Goal: Communication & Community: Connect with others

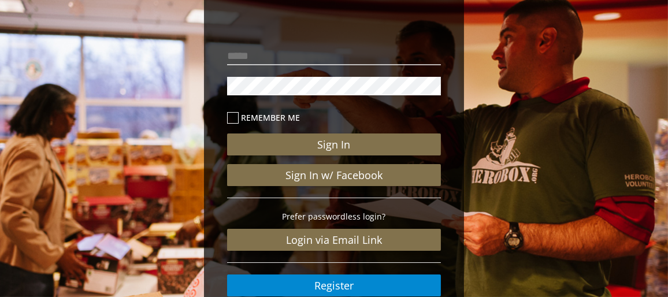
scroll to position [116, 0]
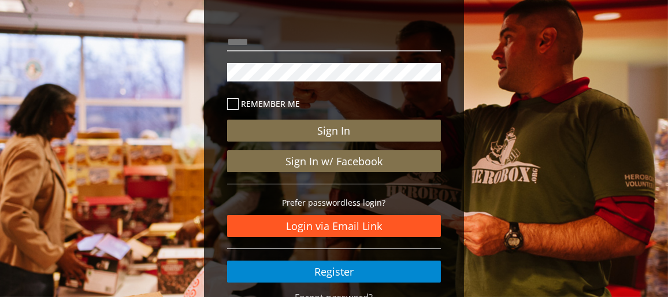
click at [355, 223] on link "Login via Email Link" at bounding box center [334, 226] width 214 height 22
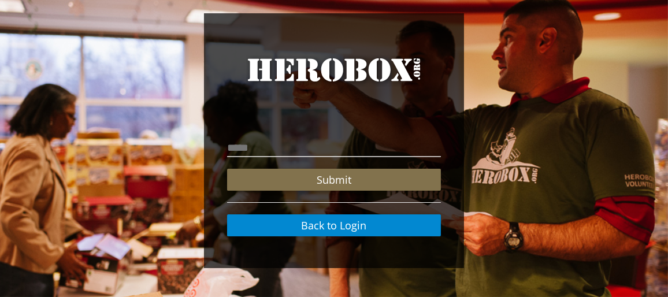
scroll to position [9, 0]
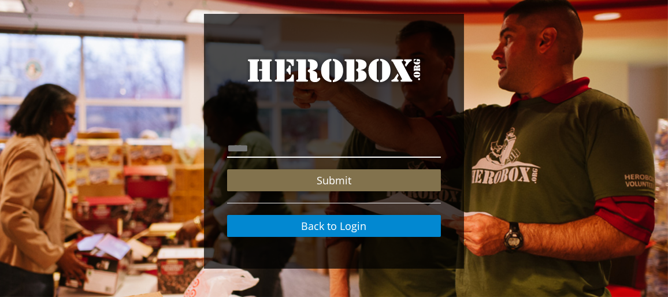
click at [323, 149] on input "email" at bounding box center [334, 148] width 214 height 18
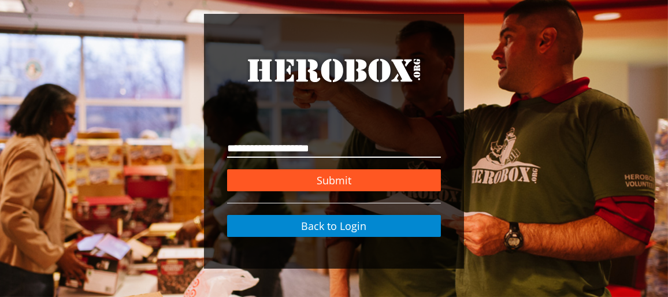
type input "**********"
click at [384, 179] on button "Submit" at bounding box center [334, 180] width 214 height 22
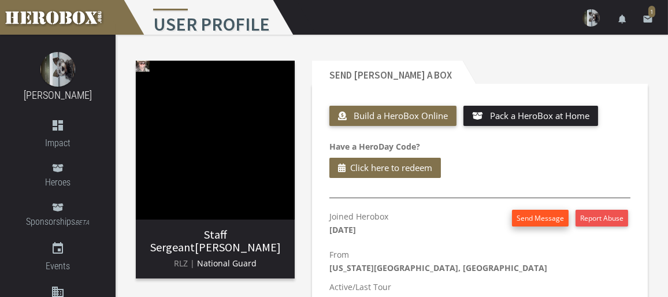
click at [527, 218] on button "Send Message" at bounding box center [540, 218] width 57 height 17
